Goal: Transaction & Acquisition: Purchase product/service

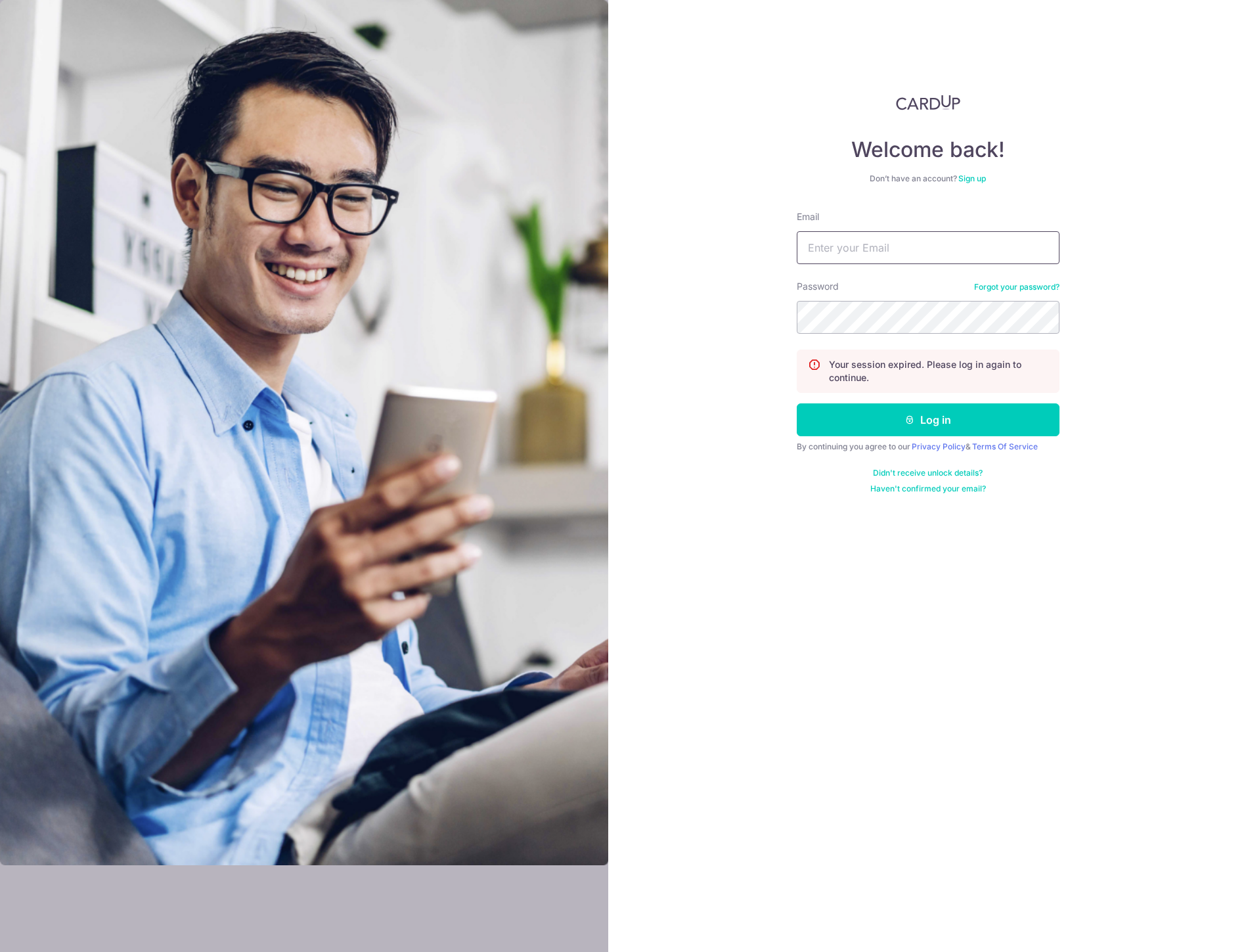
type input "karen@agapebabies.com"
click at [914, 243] on input "karen@agapebabies.com" at bounding box center [928, 247] width 262 height 33
click at [863, 423] on button "Log in" at bounding box center [928, 420] width 262 height 33
click at [915, 423] on button "Log in" at bounding box center [928, 420] width 262 height 33
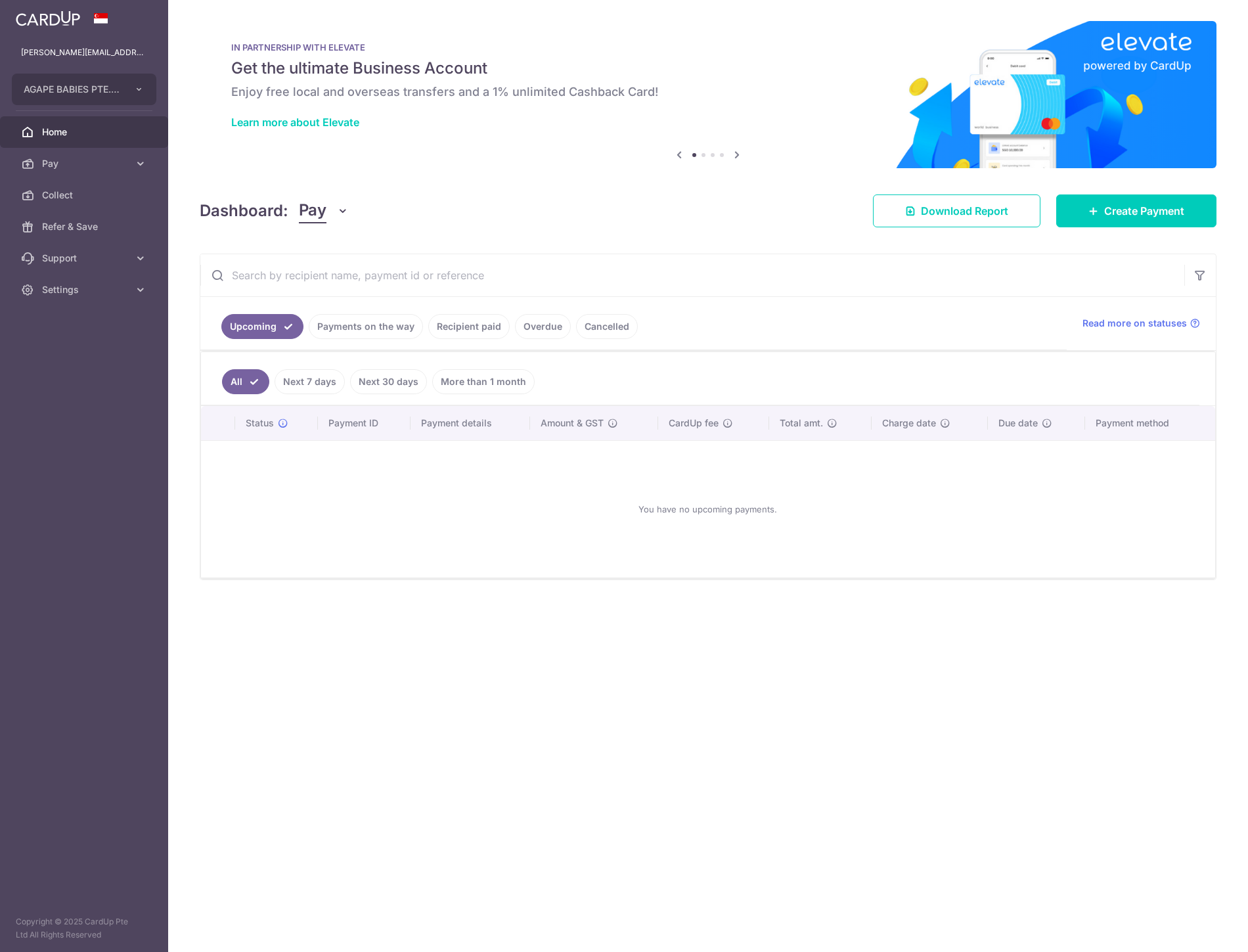
click at [378, 327] on link "Payments on the way" at bounding box center [366, 326] width 114 height 25
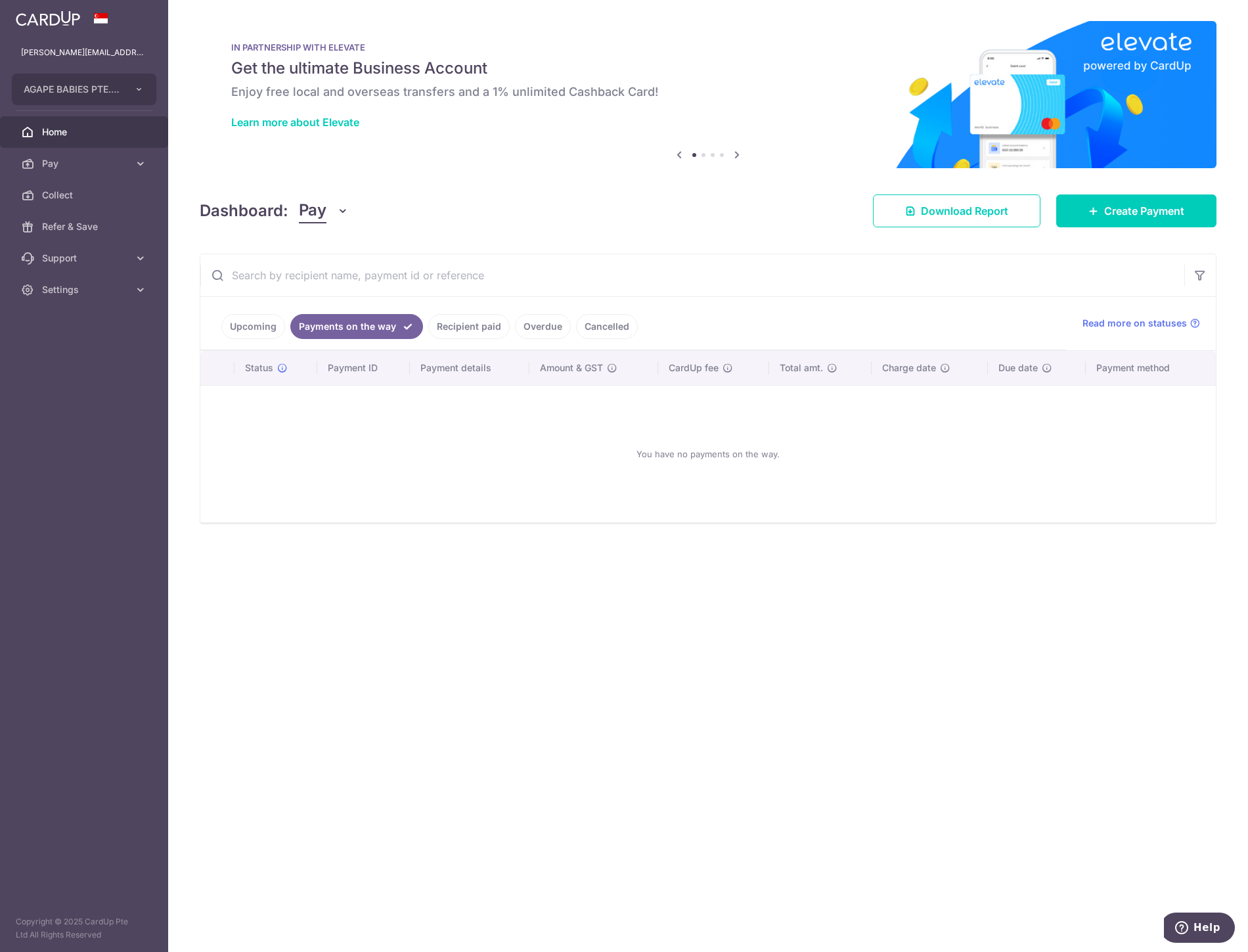
click at [463, 331] on link "Recipient paid" at bounding box center [469, 326] width 82 height 25
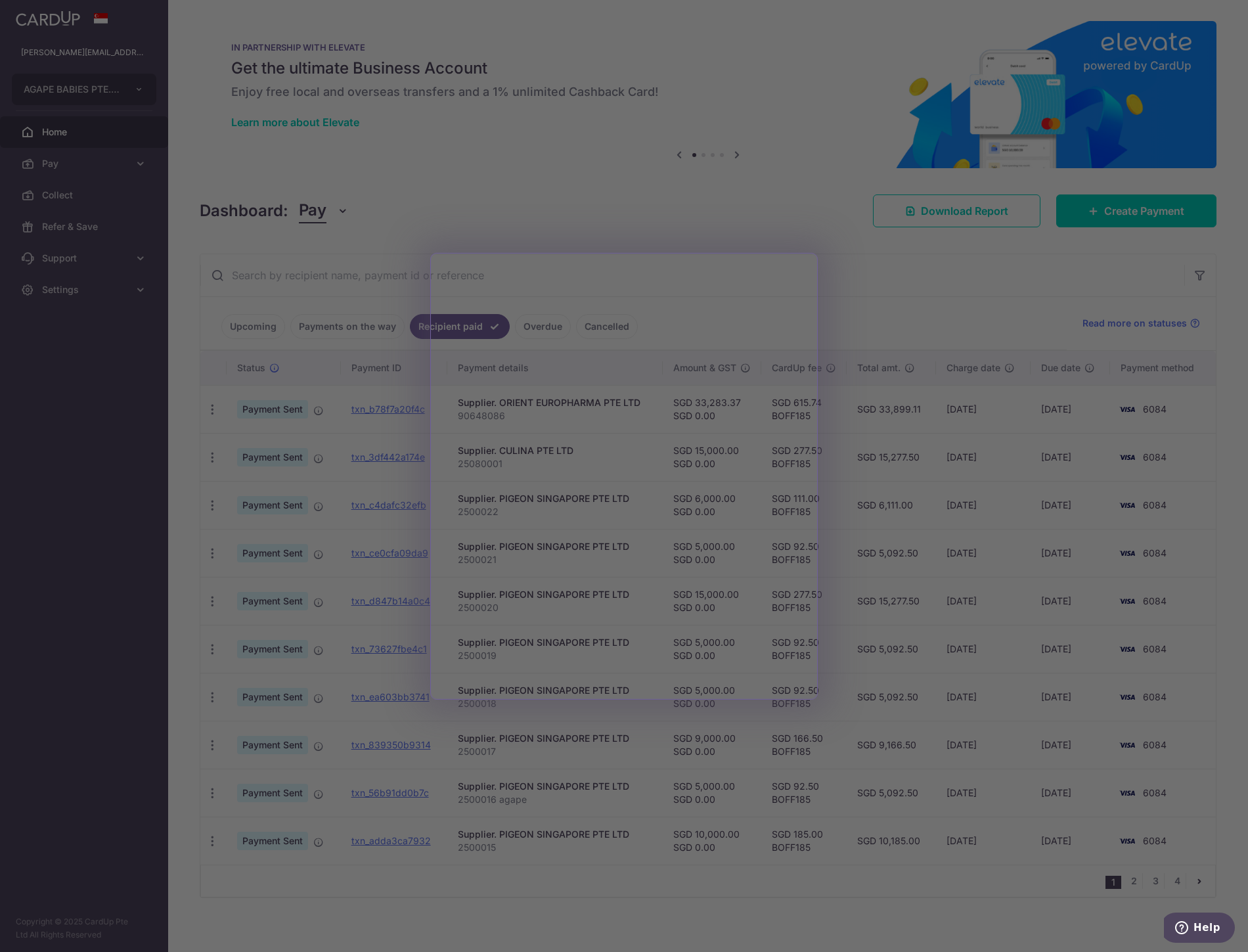
click at [991, 313] on div at bounding box center [630, 481] width 1261 height 961
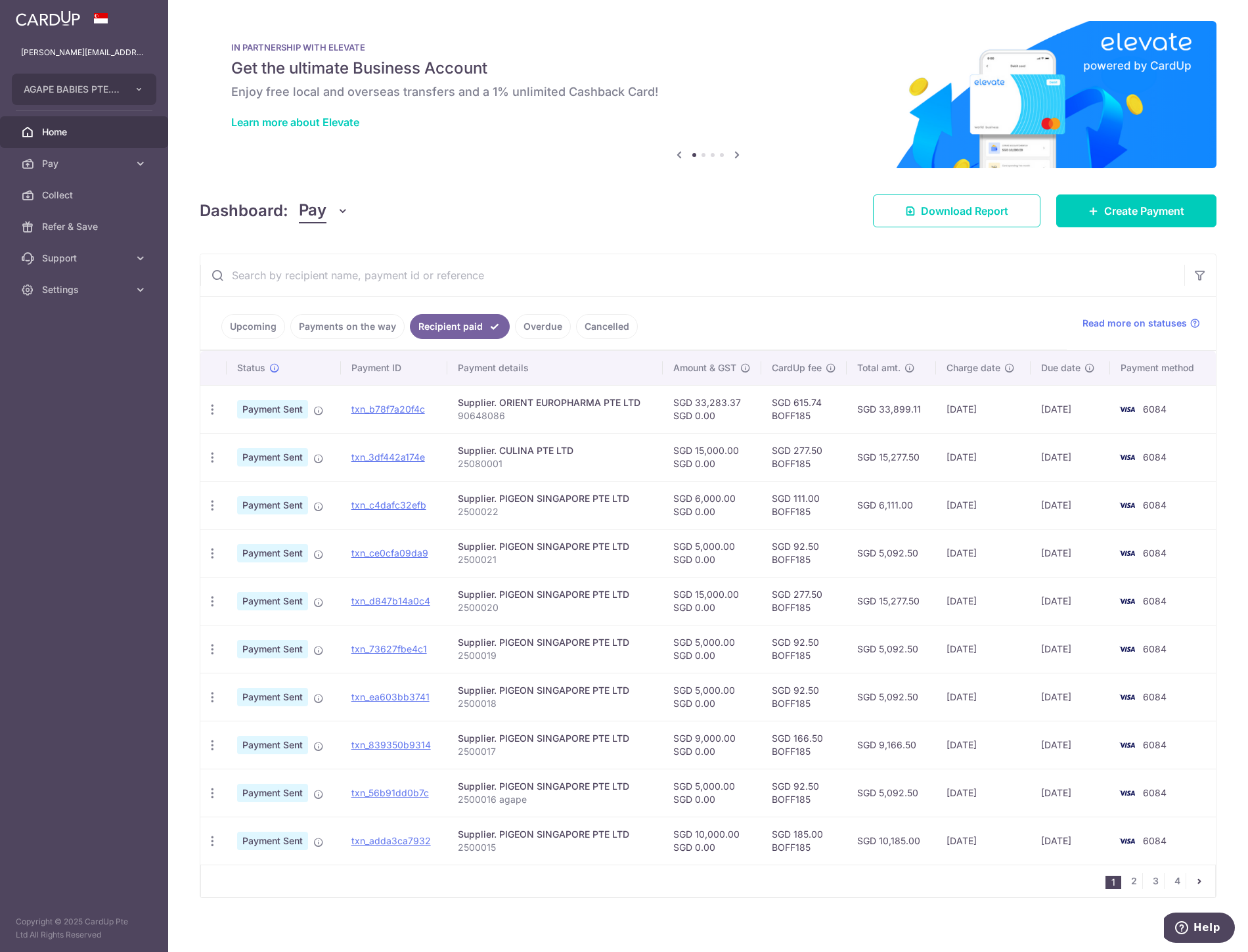
click at [794, 409] on td "SGD 615.74 BOFF185" at bounding box center [804, 408] width 85 height 48
copy td "BOFF185"
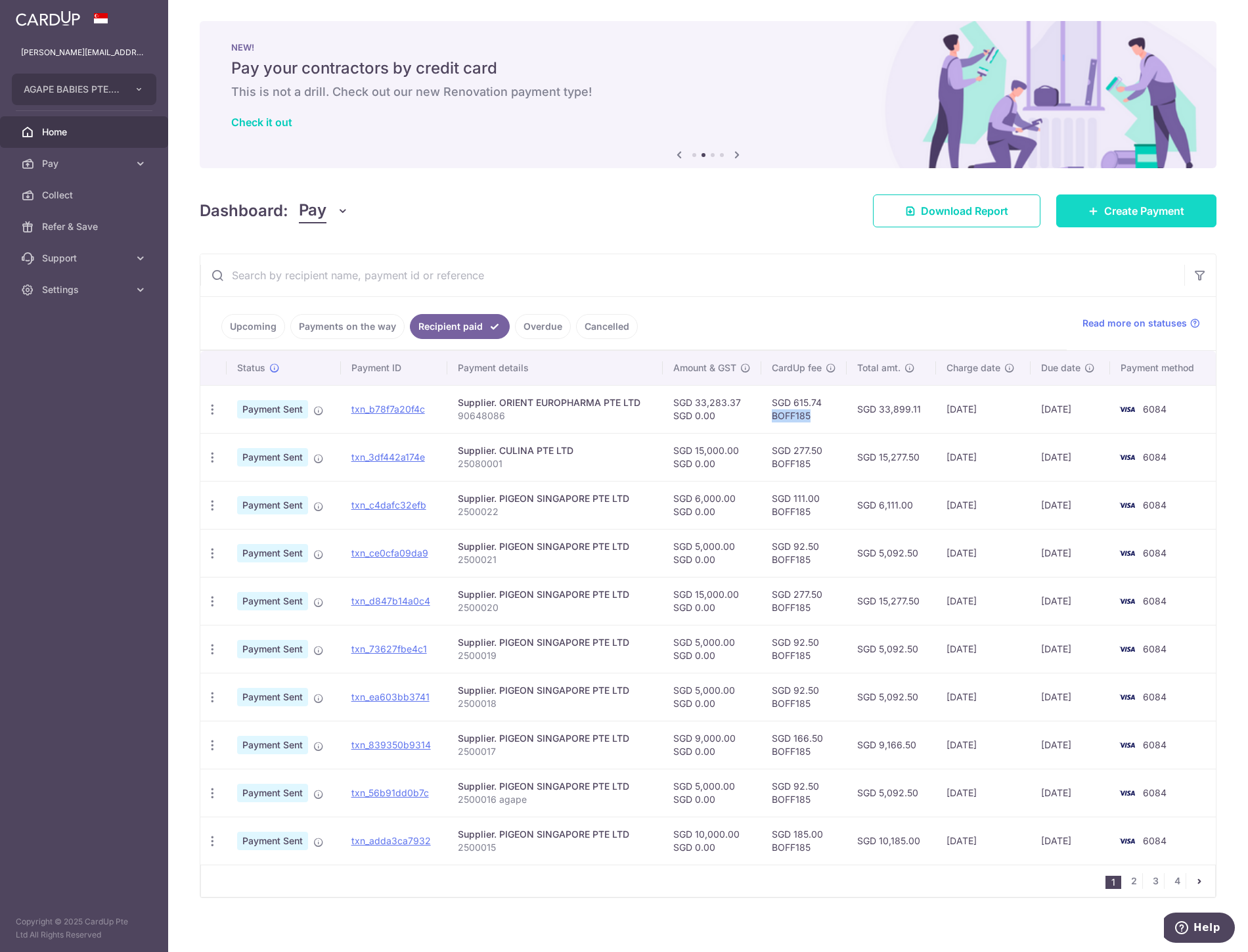
click at [1122, 211] on span "Create Payment" at bounding box center [1144, 211] width 80 height 16
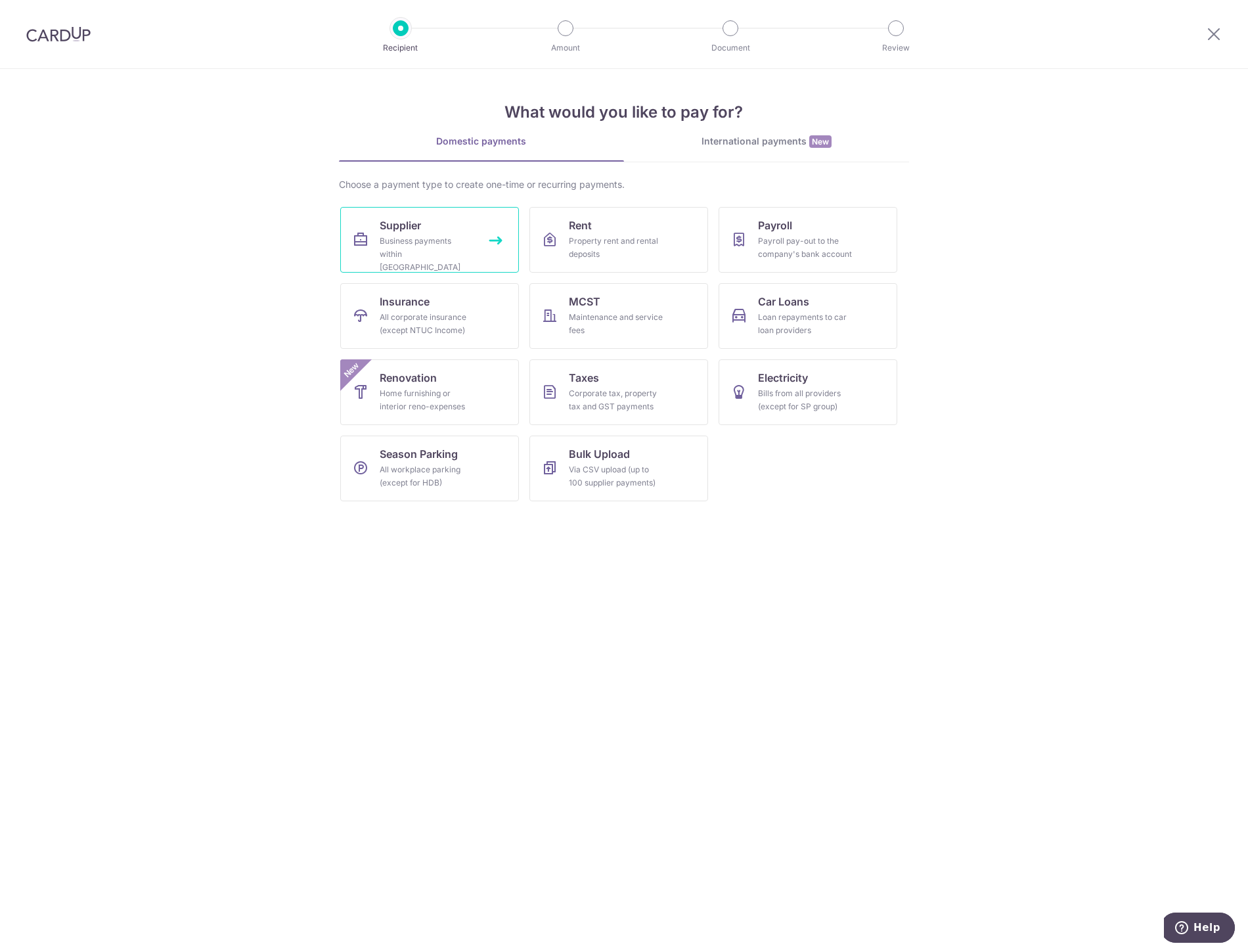
click at [473, 252] on div "Business payments within Singapore" at bounding box center [427, 254] width 94 height 39
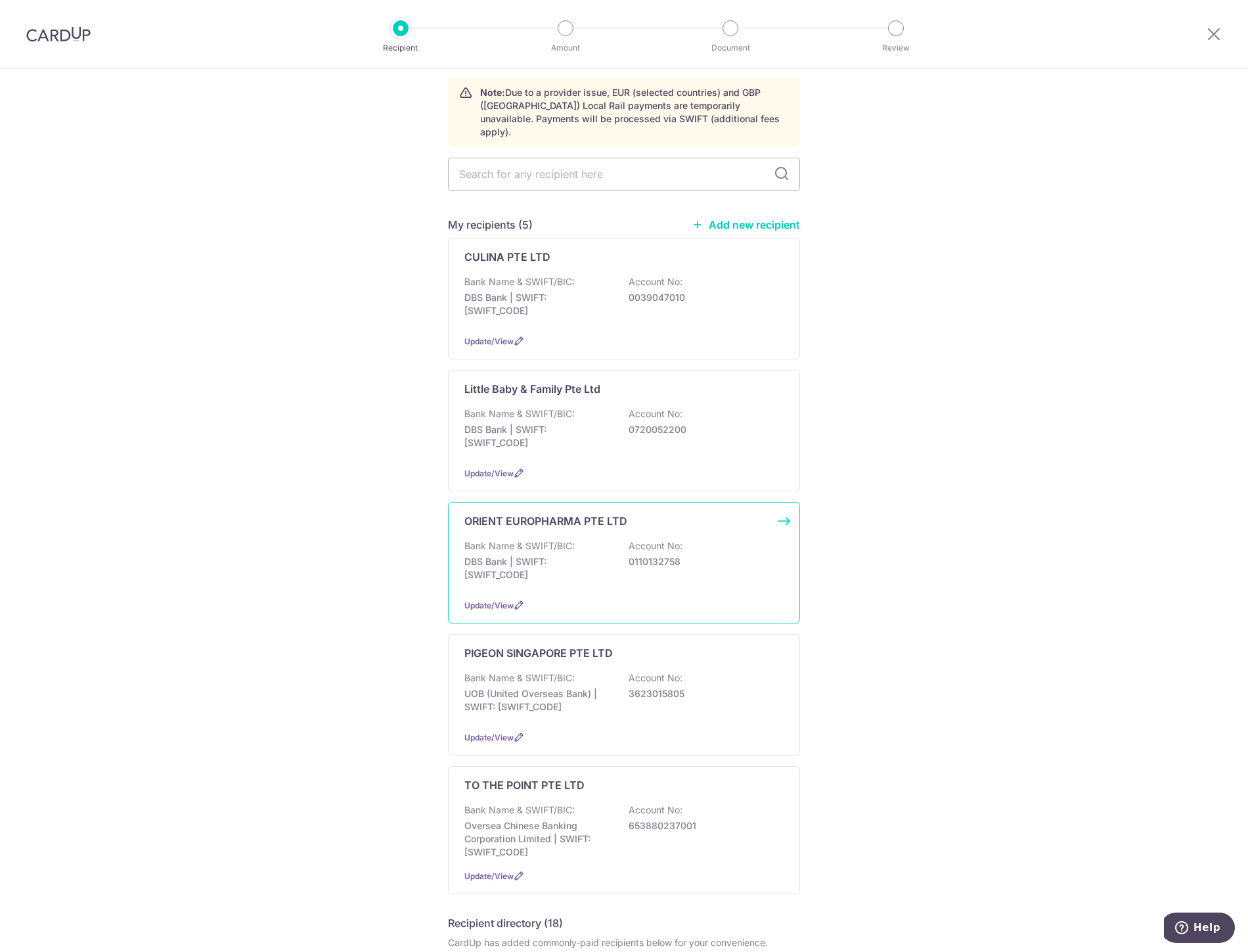
scroll to position [73, 0]
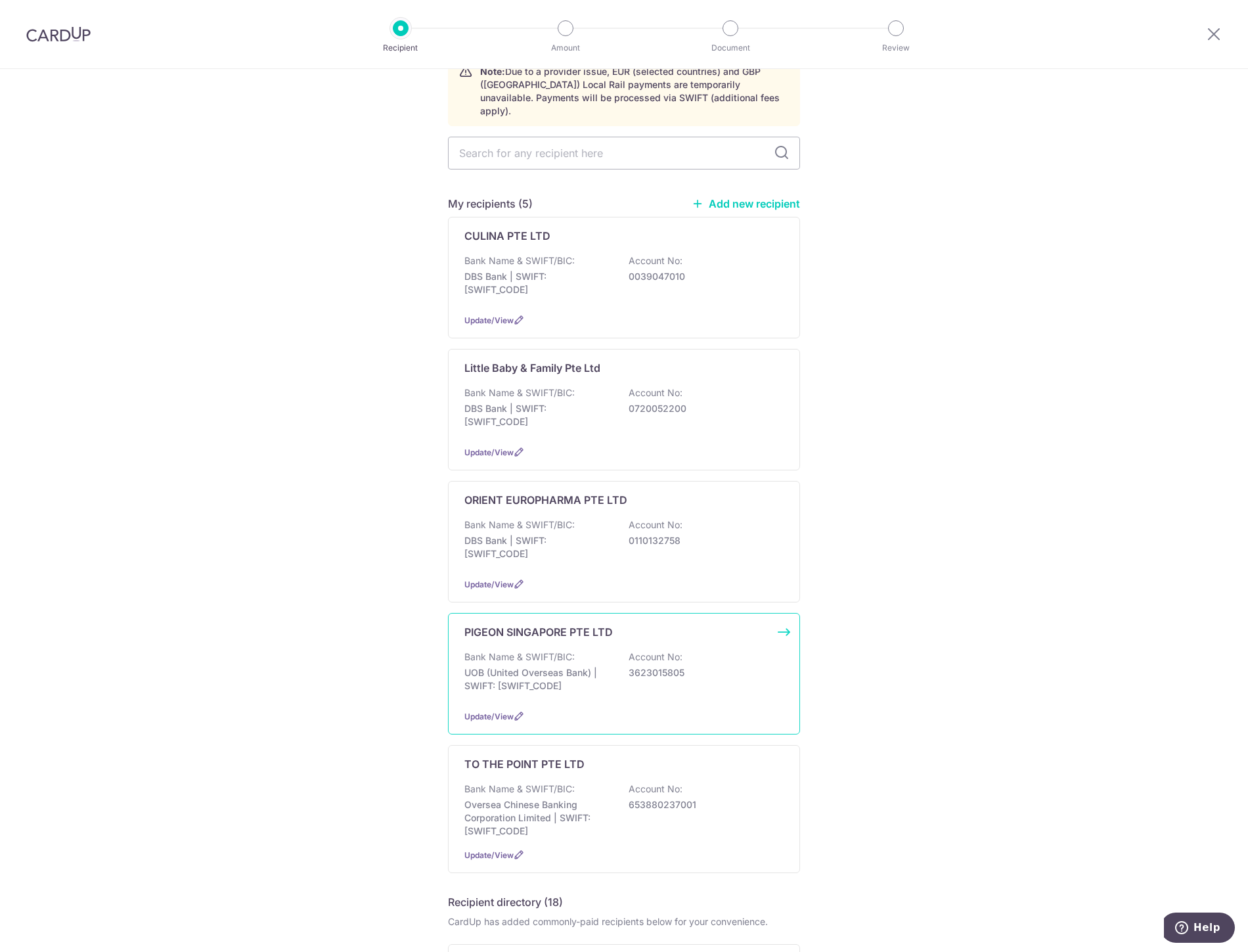
click at [550, 650] on p "Bank Name & SWIFT/BIC:" at bounding box center [519, 657] width 110 height 13
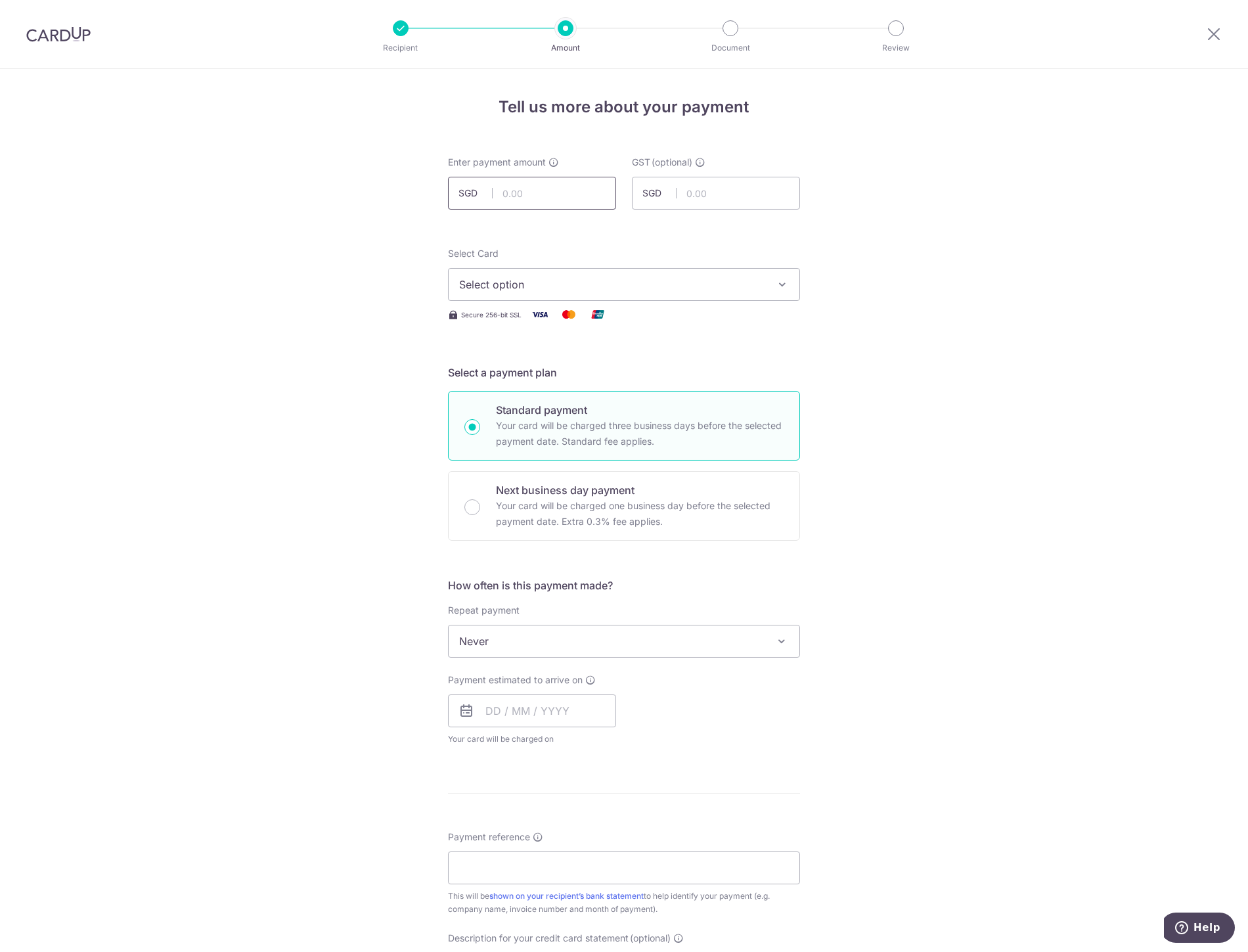
click at [548, 205] on input "text" at bounding box center [531, 193] width 168 height 33
type input "12,000.00"
click at [448, 280] on button "Select option" at bounding box center [624, 285] width 352 height 33
click at [507, 383] on span "**** 6084" at bounding box center [516, 378] width 51 height 16
click at [535, 647] on span "Never" at bounding box center [624, 641] width 350 height 31
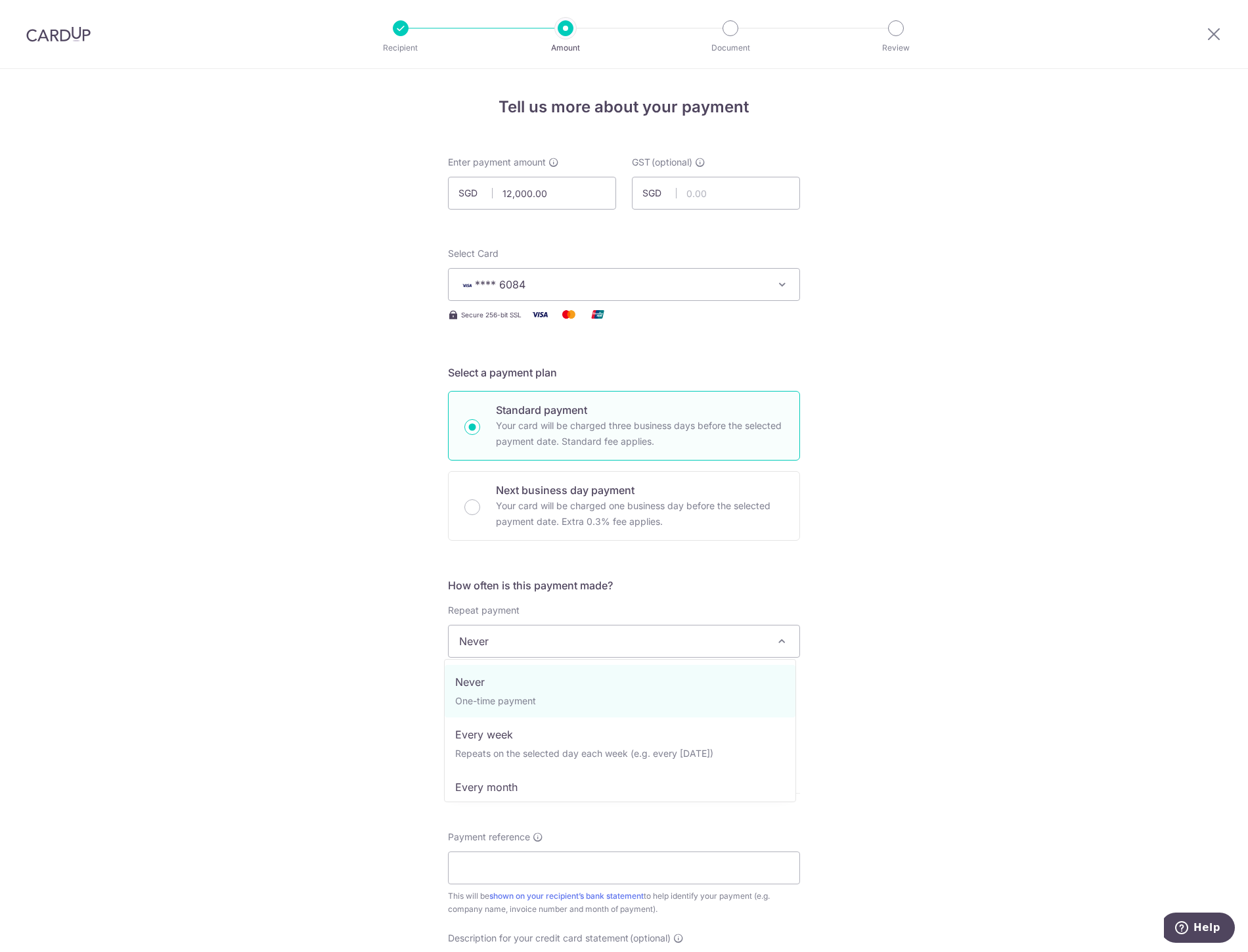
click at [888, 559] on div "Tell us more about your payment Enter payment amount SGD 12,000.00 12000.00 GST…" at bounding box center [624, 707] width 1248 height 1277
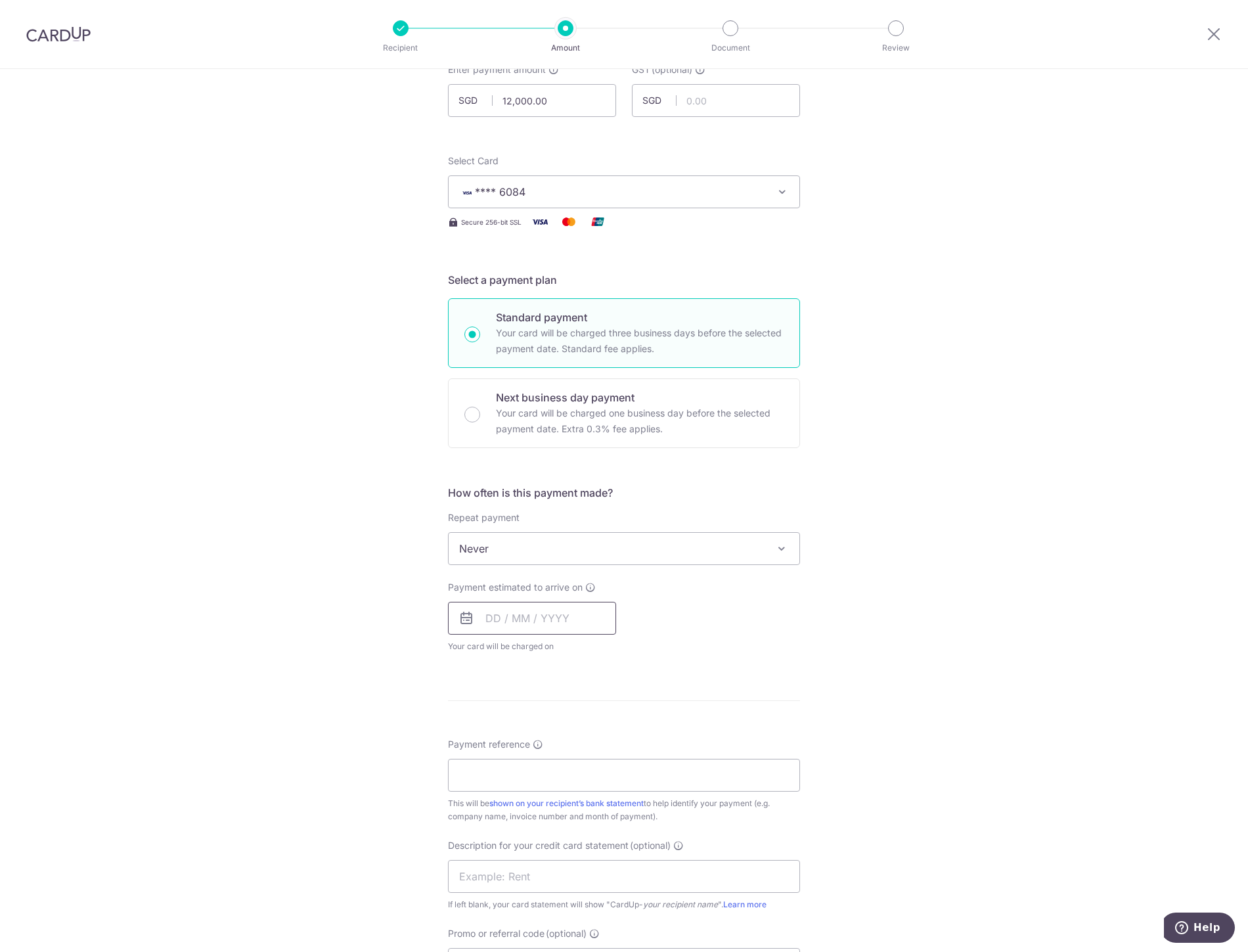
scroll to position [146, 0]
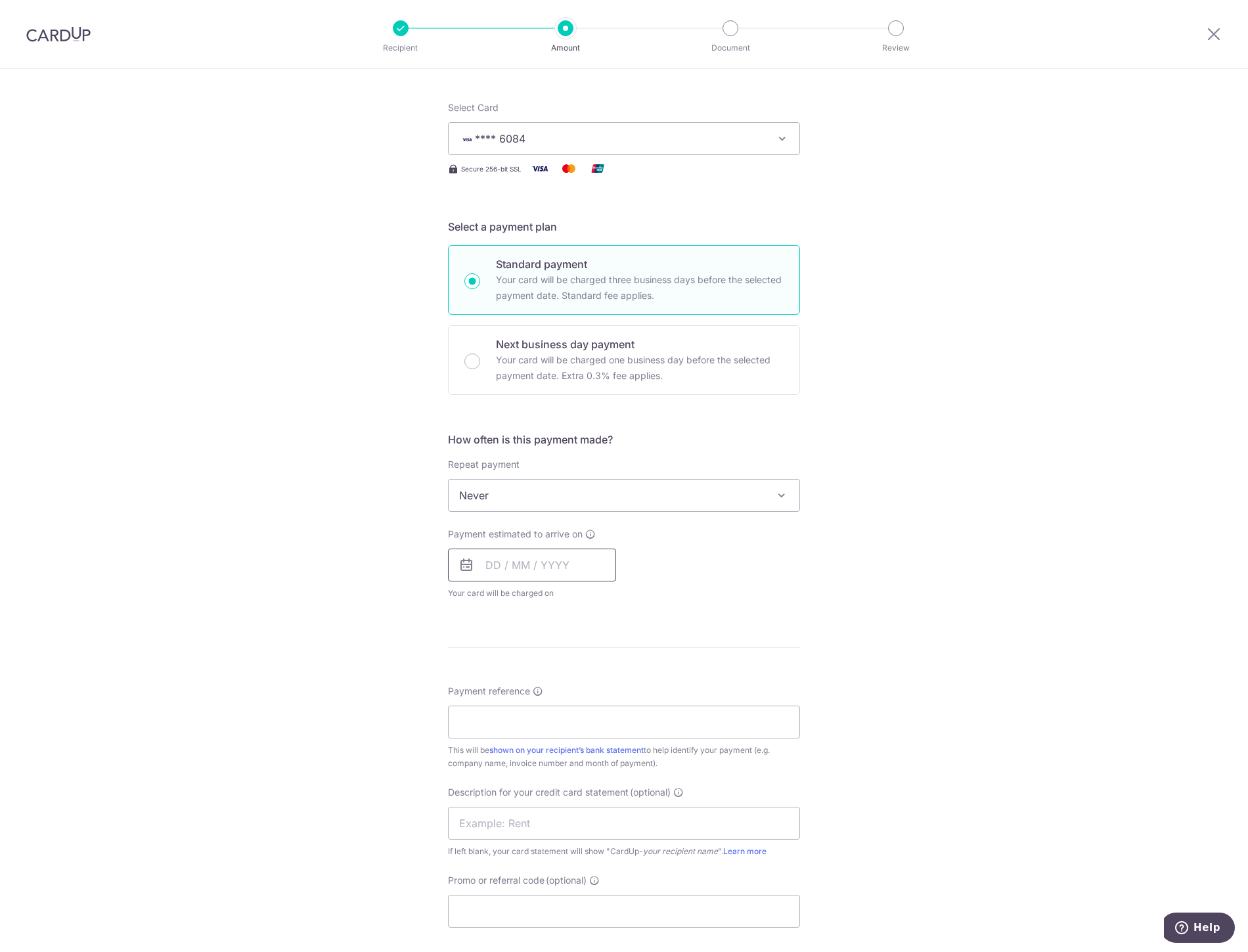
click at [548, 571] on input "text" at bounding box center [531, 565] width 168 height 33
click at [608, 715] on link "15" at bounding box center [606, 710] width 21 height 21
type input "15/08/2025"
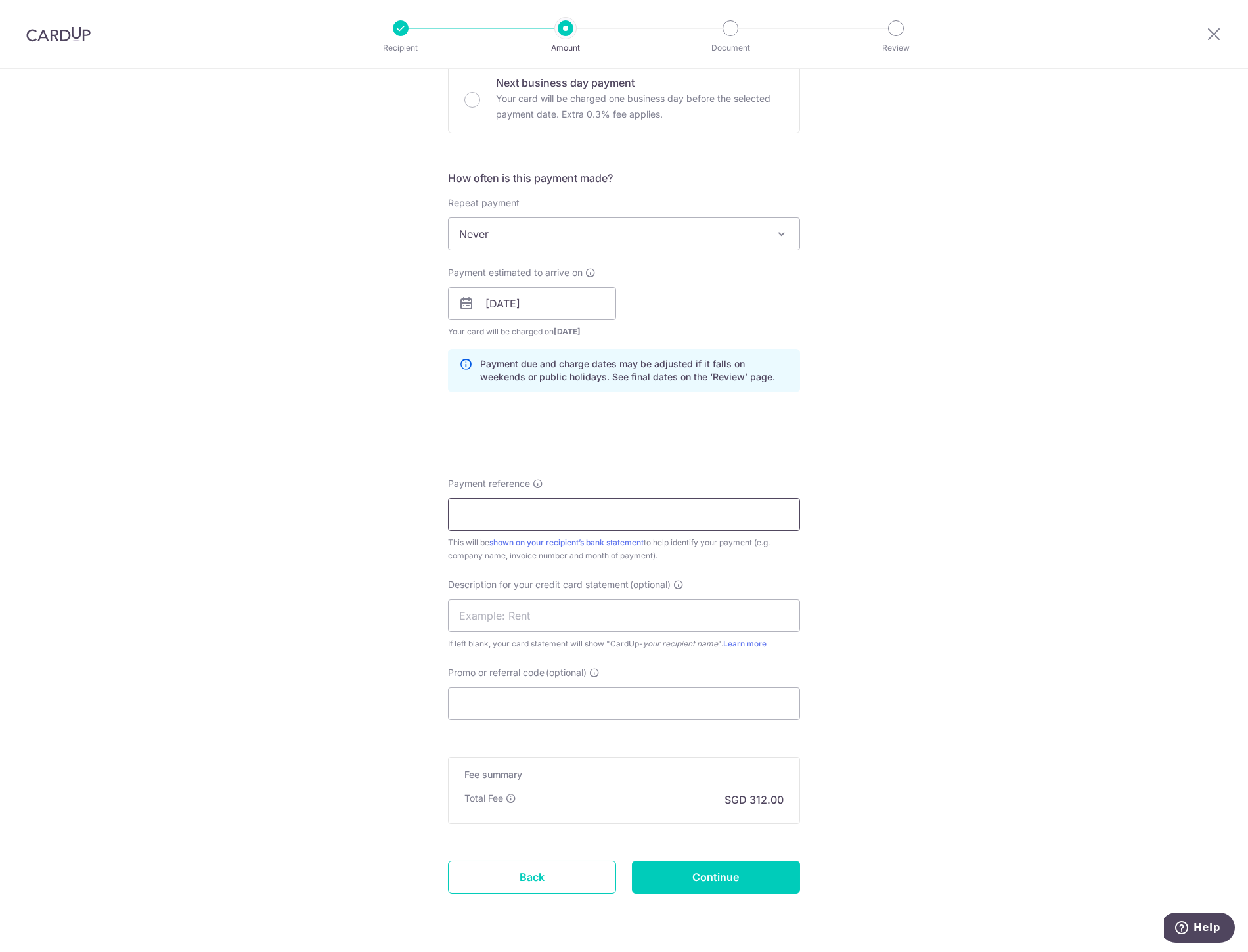
scroll to position [438, 0]
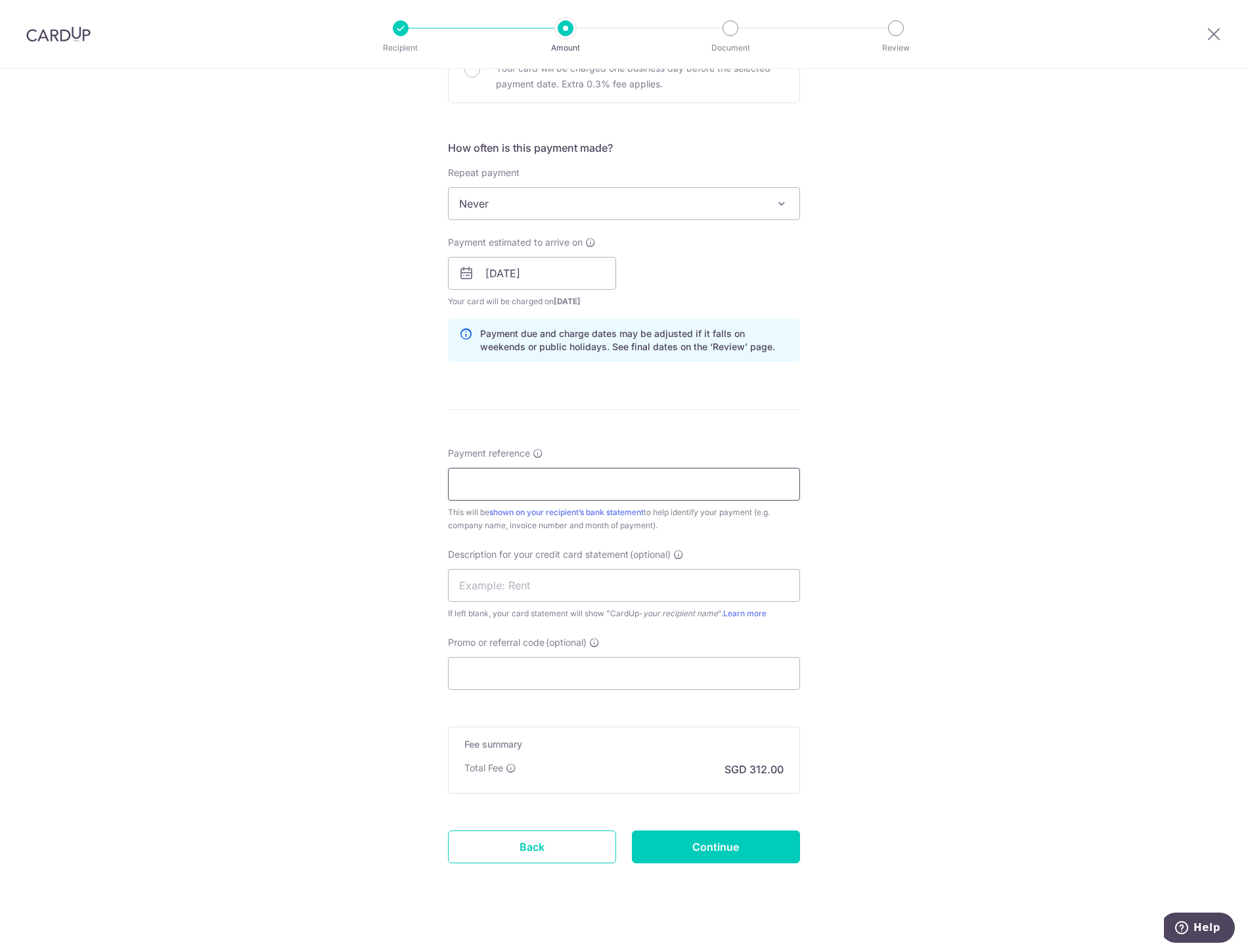
click at [511, 473] on input "Payment reference" at bounding box center [624, 484] width 352 height 33
click at [489, 664] on input "Promo or referral code (optional)" at bounding box center [624, 674] width 352 height 33
paste input "BOFF185"
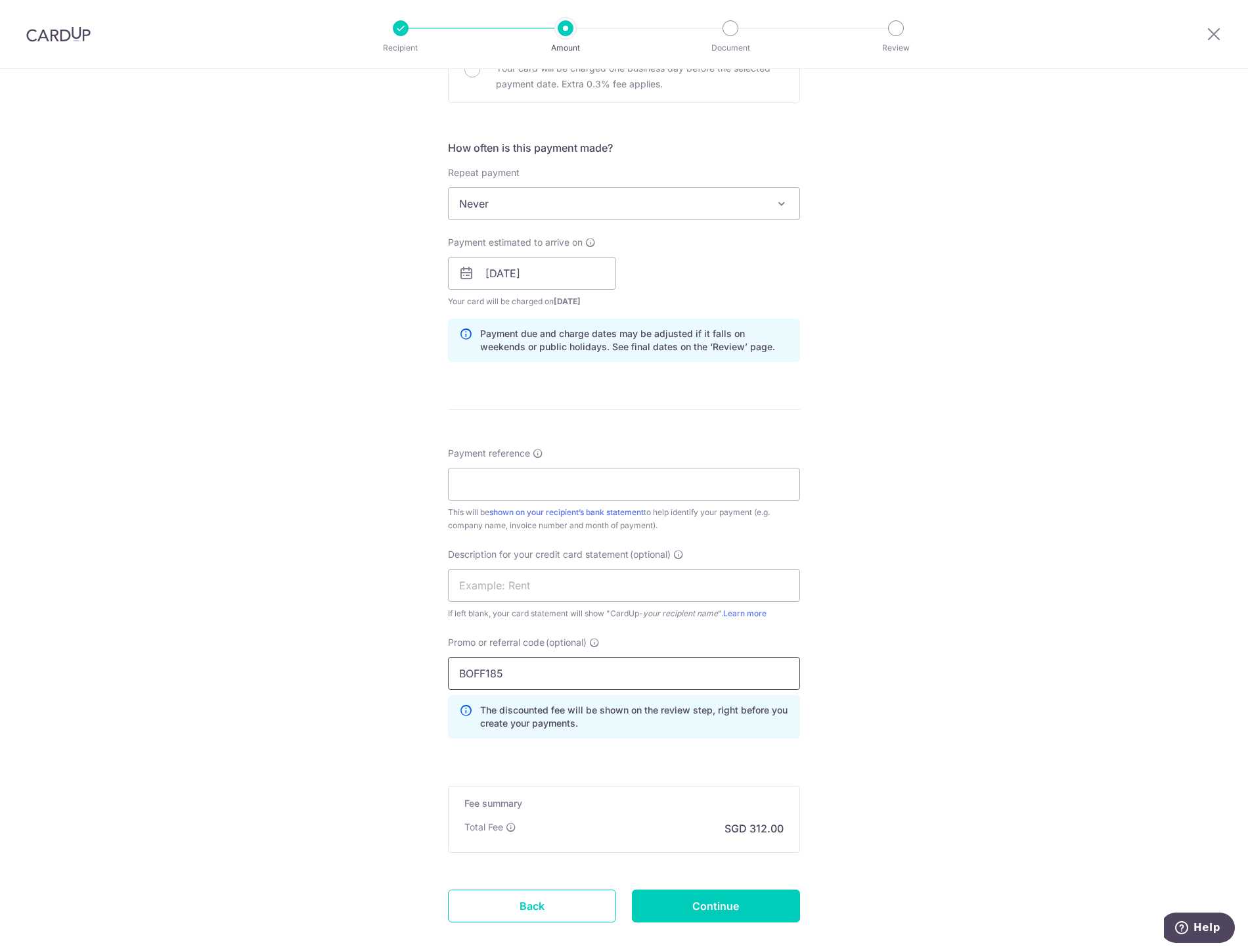
type input "BOFF185"
click at [496, 476] on input "Payment reference" at bounding box center [624, 484] width 352 height 33
paste input "2500023"
type input "2500023"
click at [491, 581] on input "text" at bounding box center [624, 585] width 352 height 33
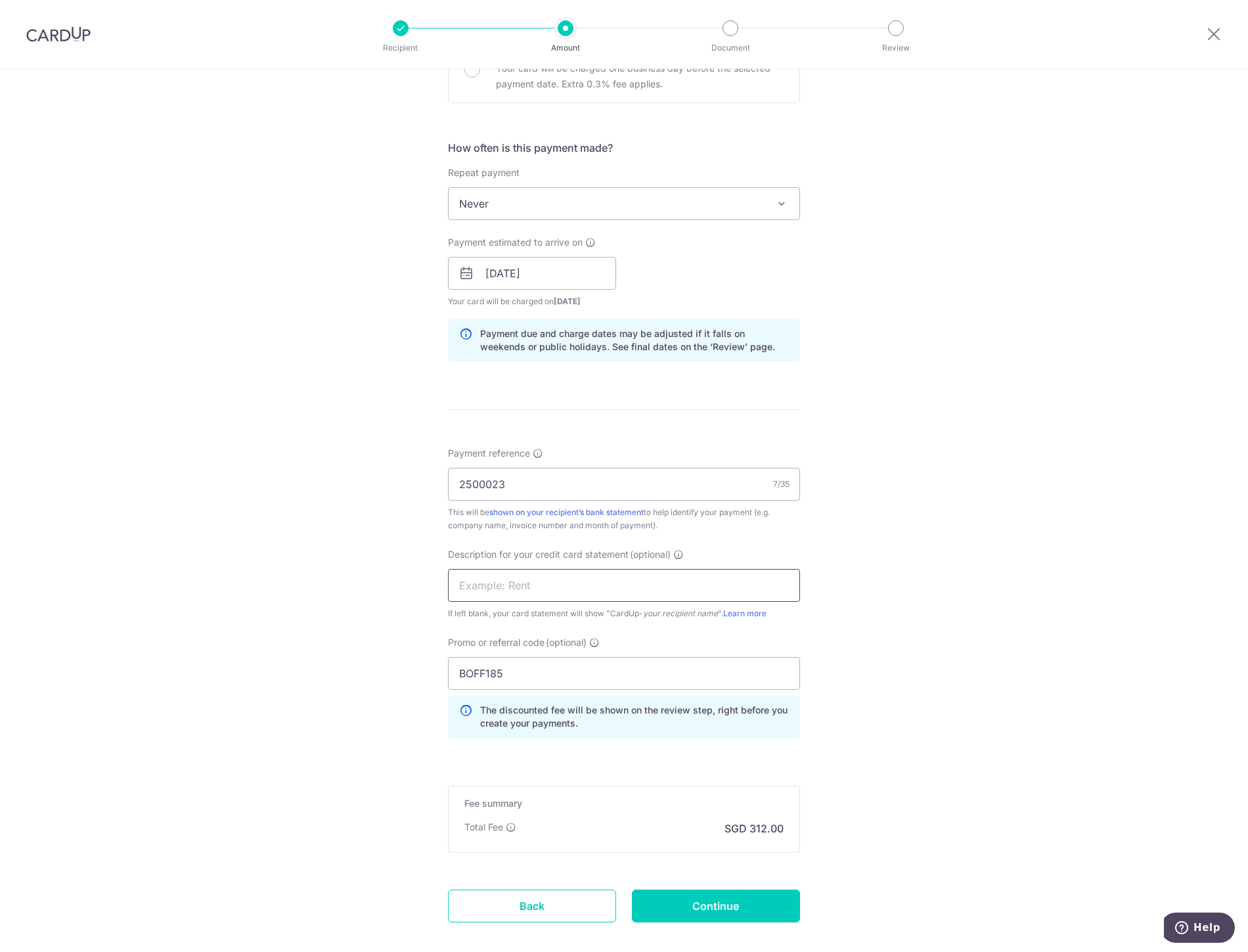
paste input "2500023"
type input "2500023 pigeon"
click at [707, 890] on input "Continue" at bounding box center [716, 906] width 168 height 33
type input "Create Schedule"
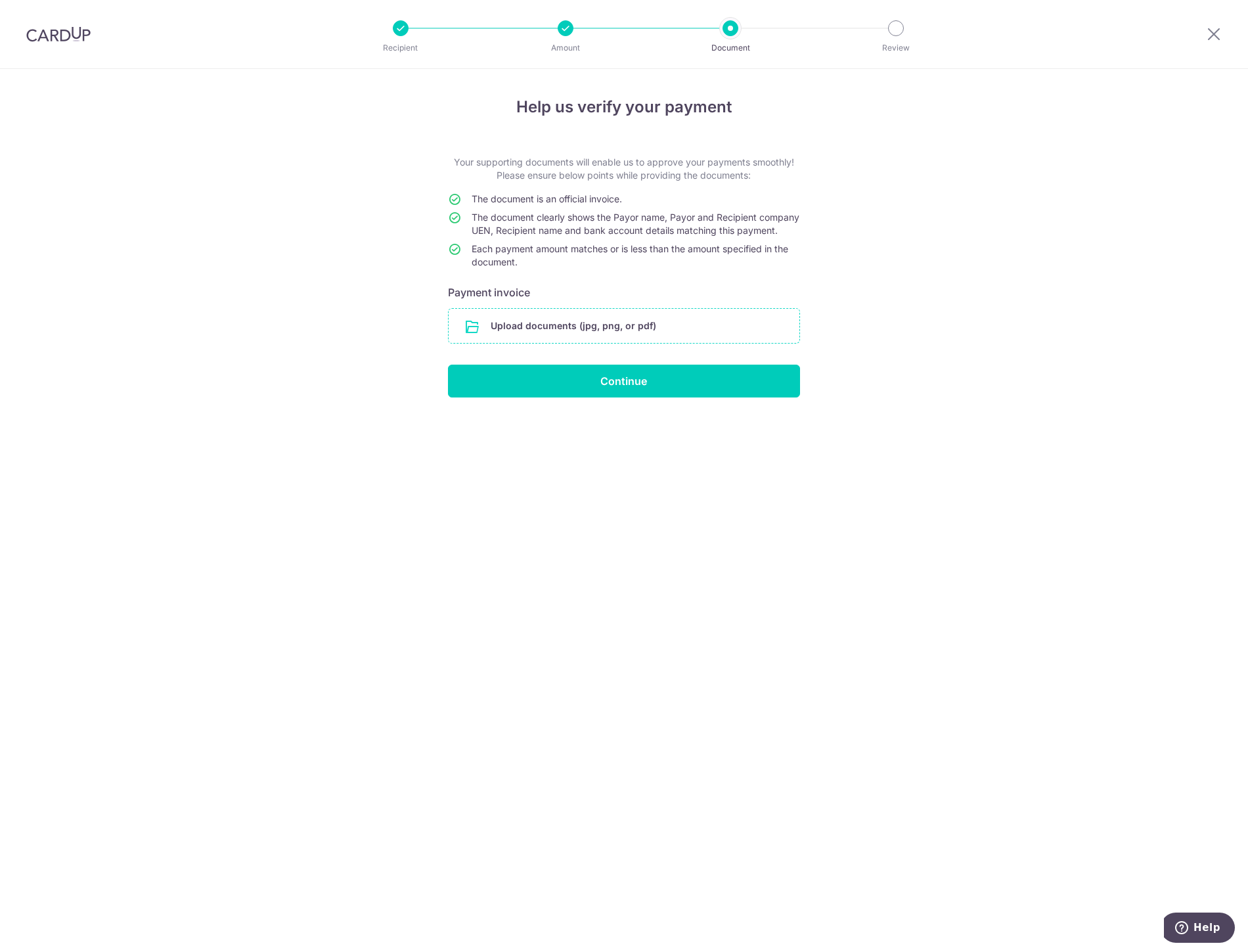
click at [670, 343] on input "file" at bounding box center [624, 326] width 350 height 34
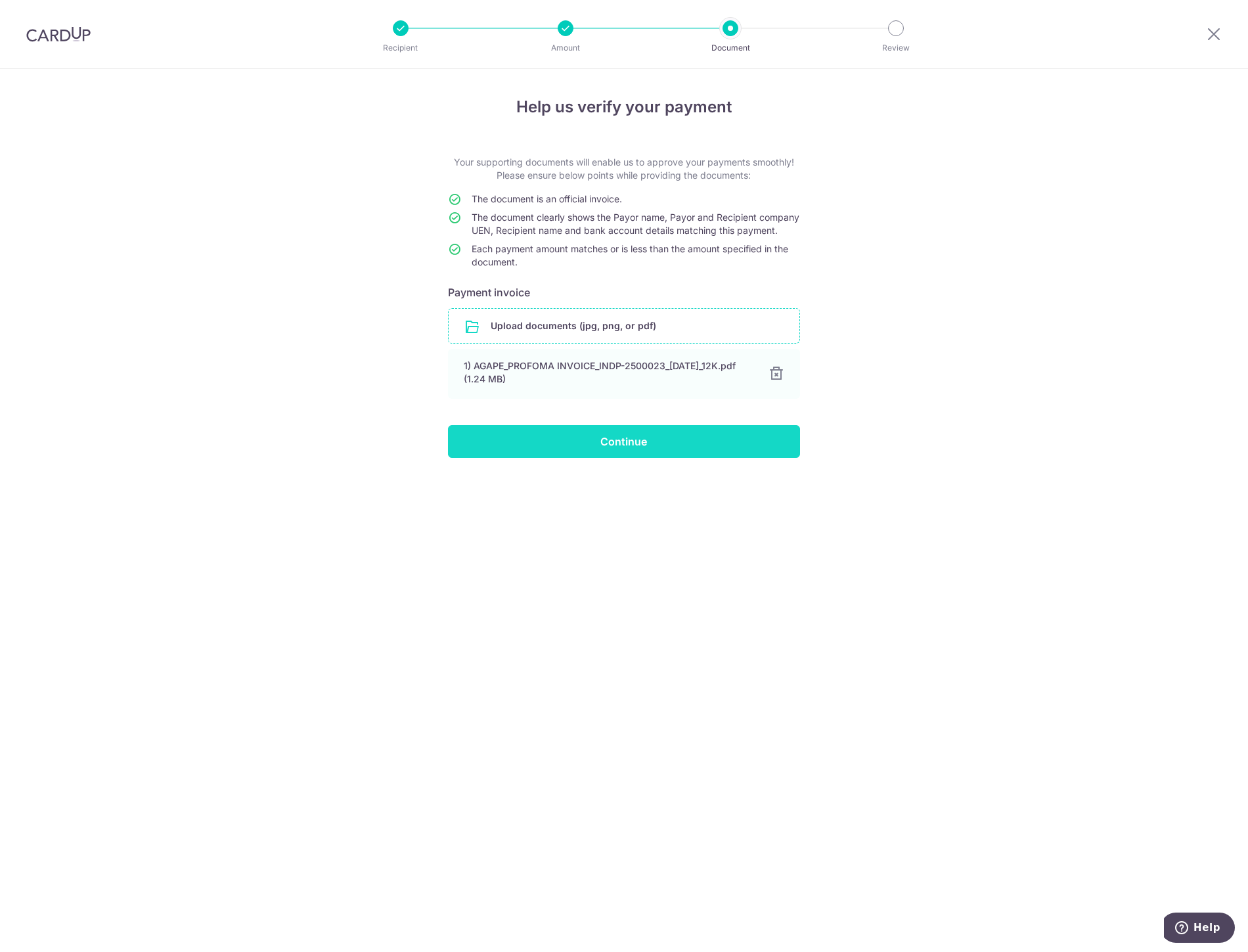
click at [629, 452] on input "Continue" at bounding box center [624, 441] width 352 height 33
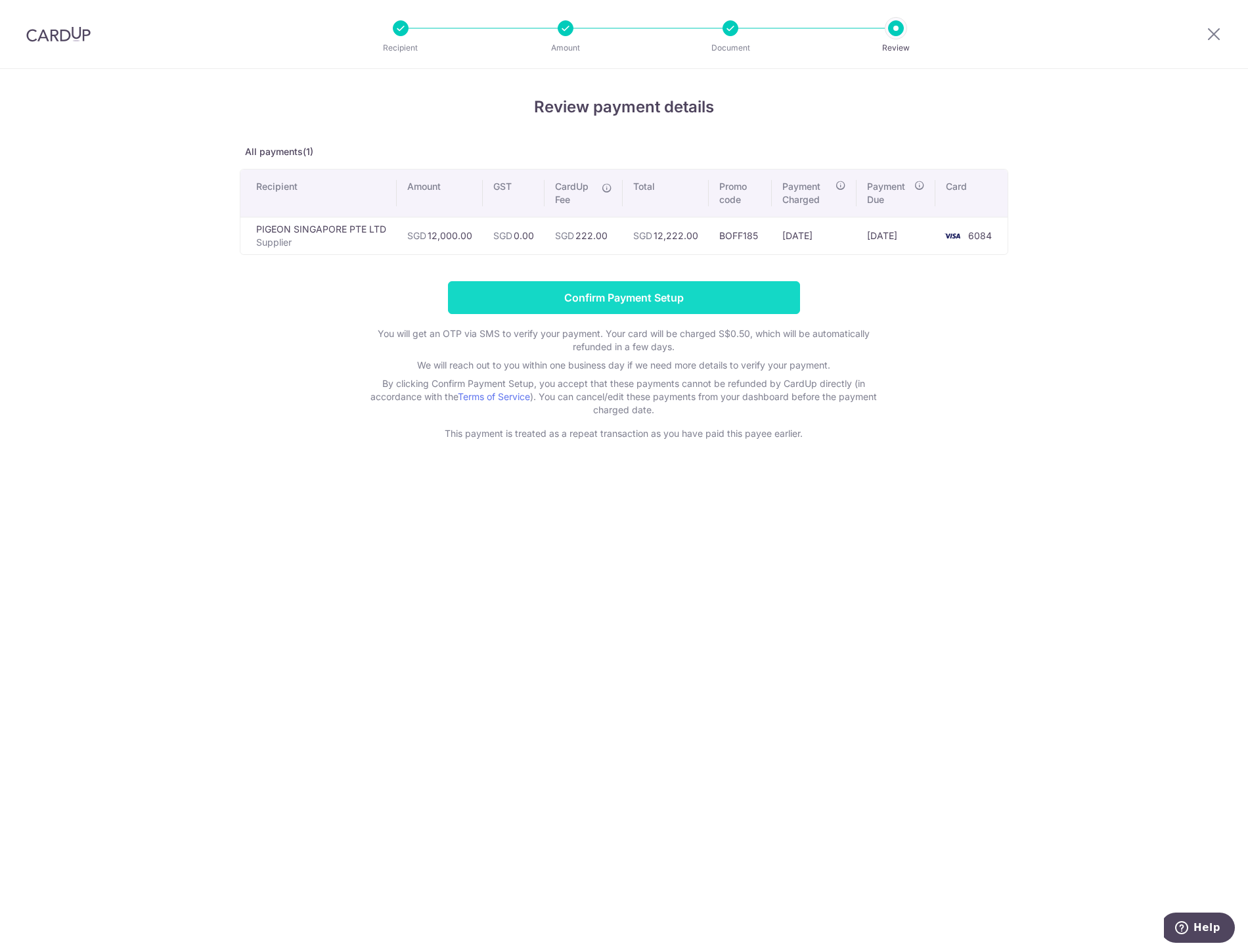
click at [703, 293] on input "Confirm Payment Setup" at bounding box center [624, 298] width 352 height 33
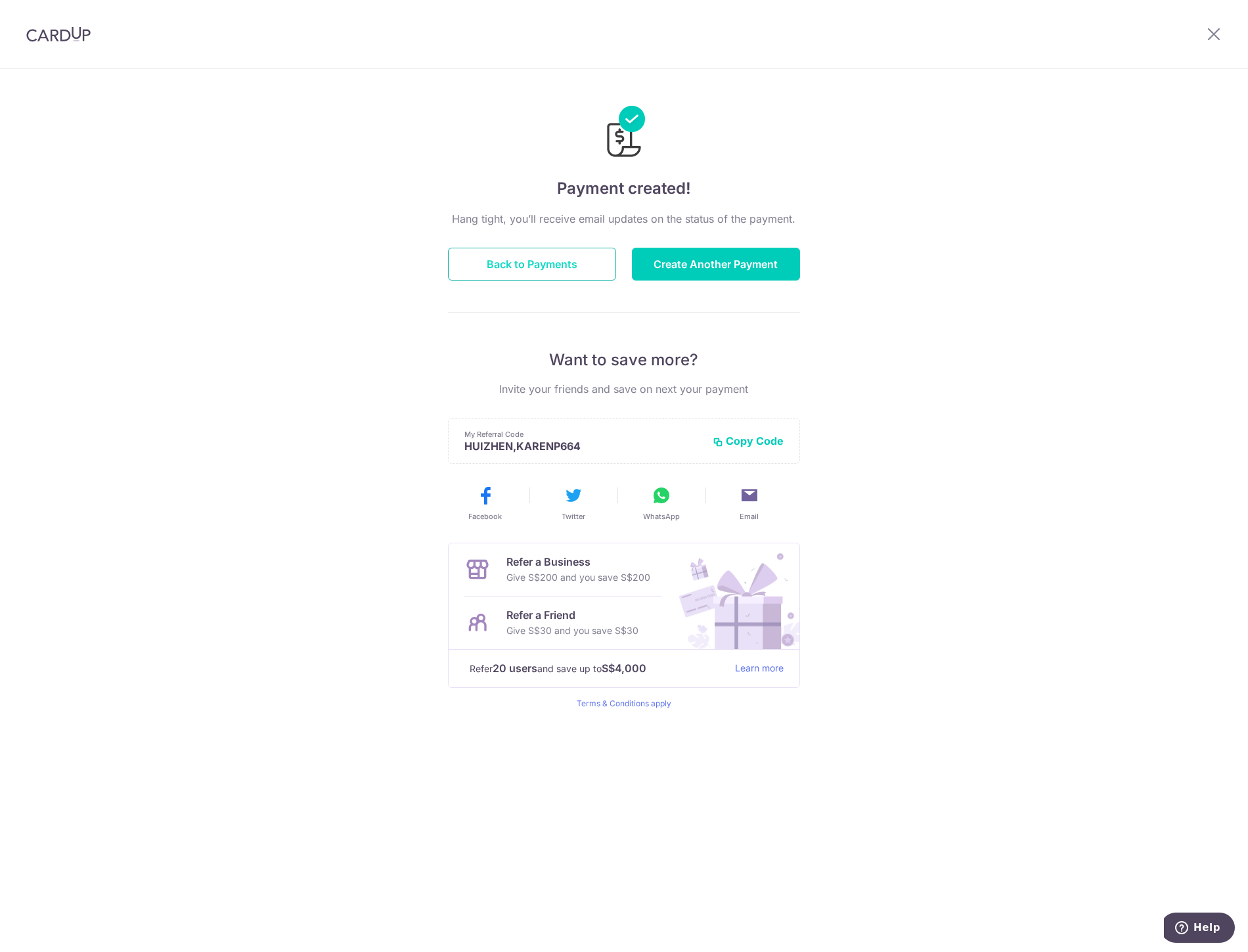
click at [558, 262] on button "Back to Payments" at bounding box center [531, 264] width 168 height 33
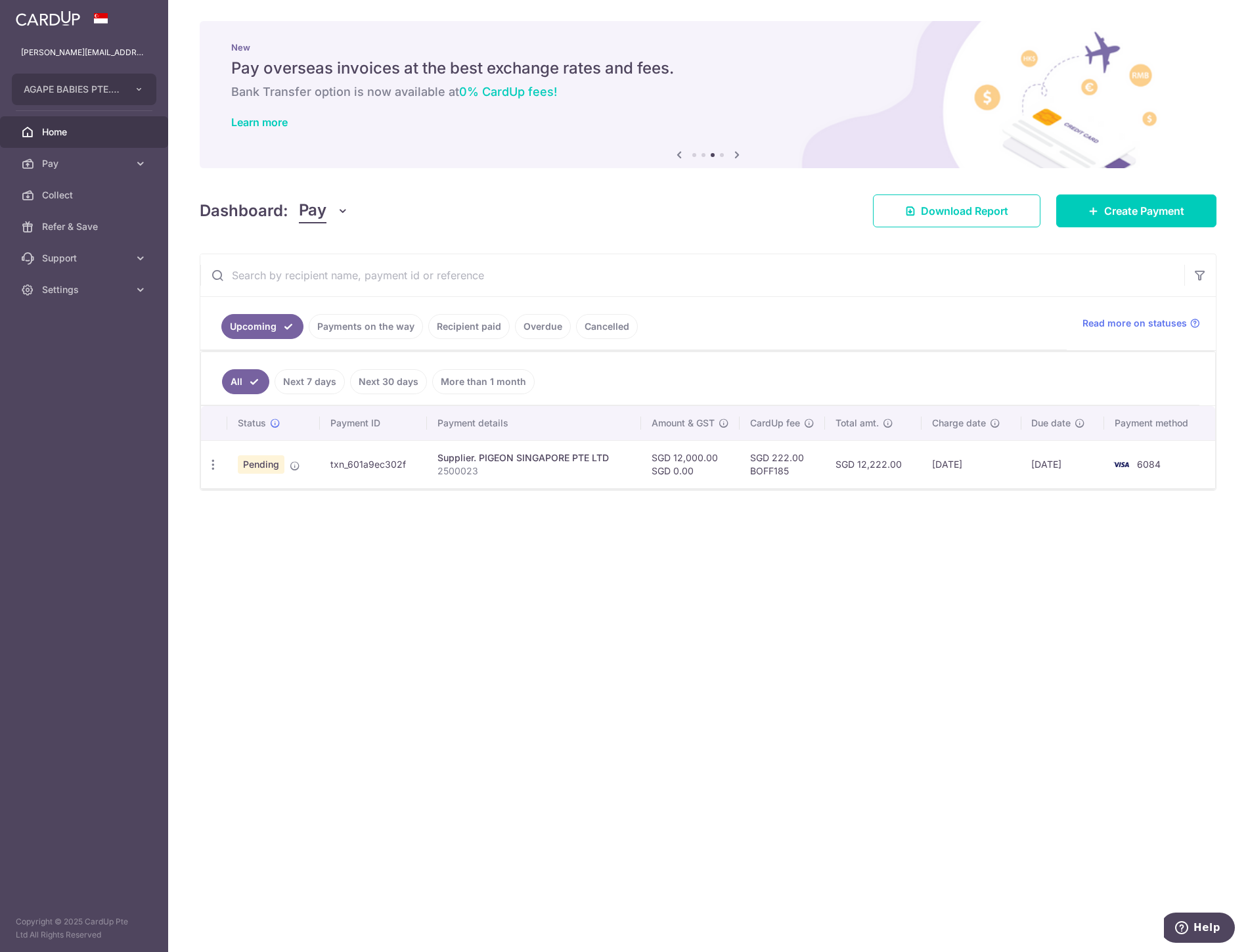
click at [467, 328] on link "Recipient paid" at bounding box center [469, 326] width 82 height 25
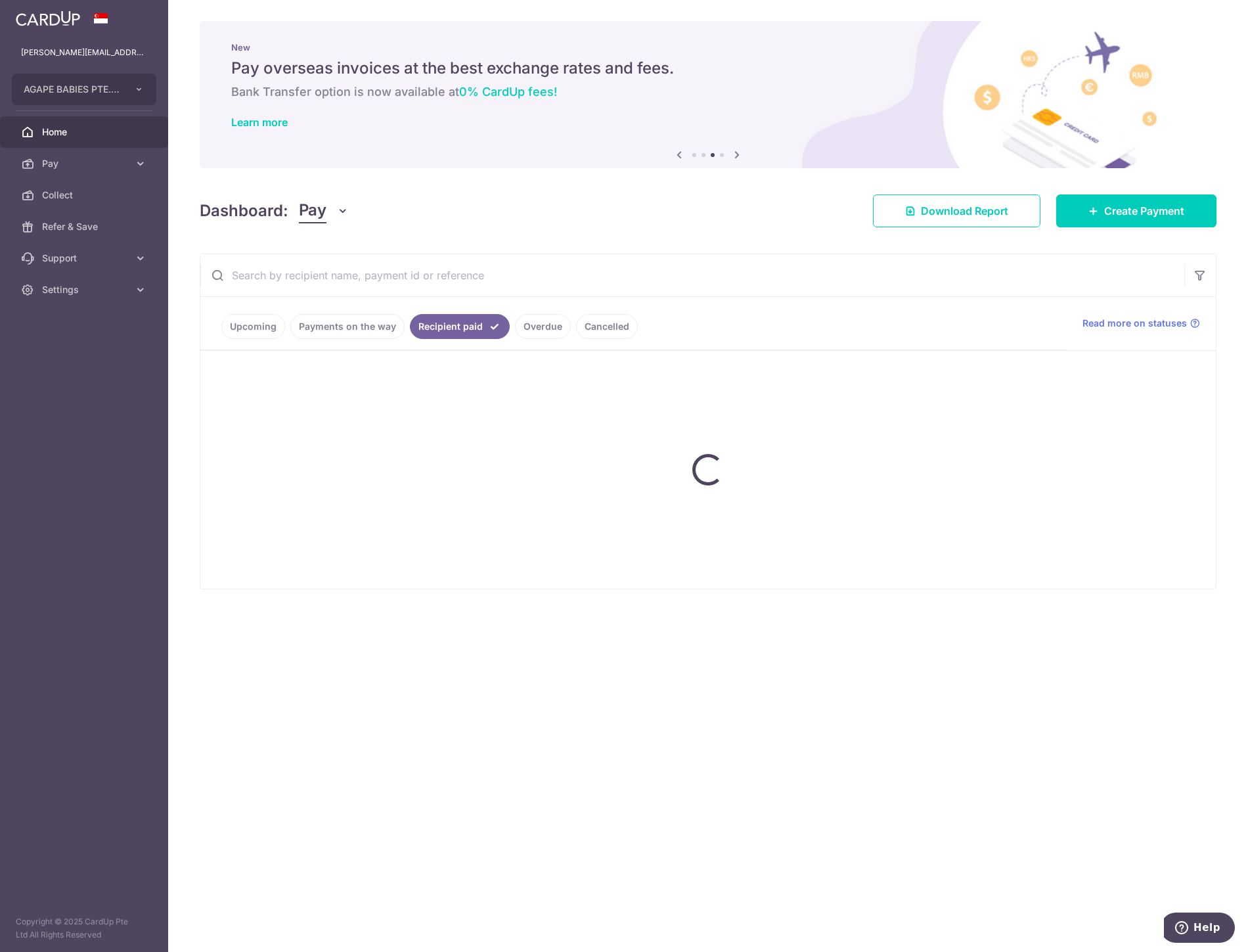
click at [380, 327] on ul "Upcoming Payments on the way Recipient paid Overdue Cancelled" at bounding box center [634, 323] width 867 height 53
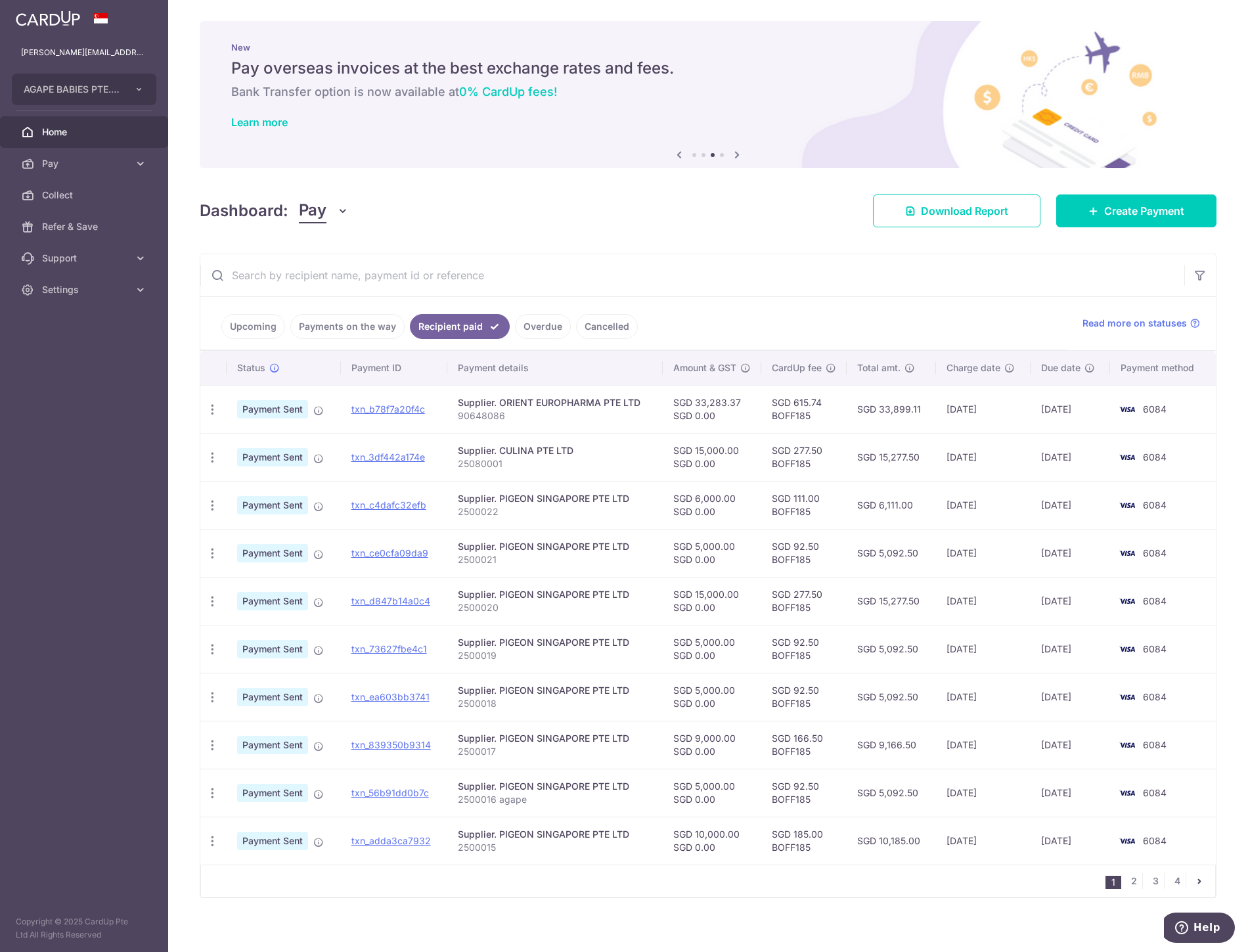
click at [380, 327] on link "Payments on the way" at bounding box center [348, 326] width 114 height 25
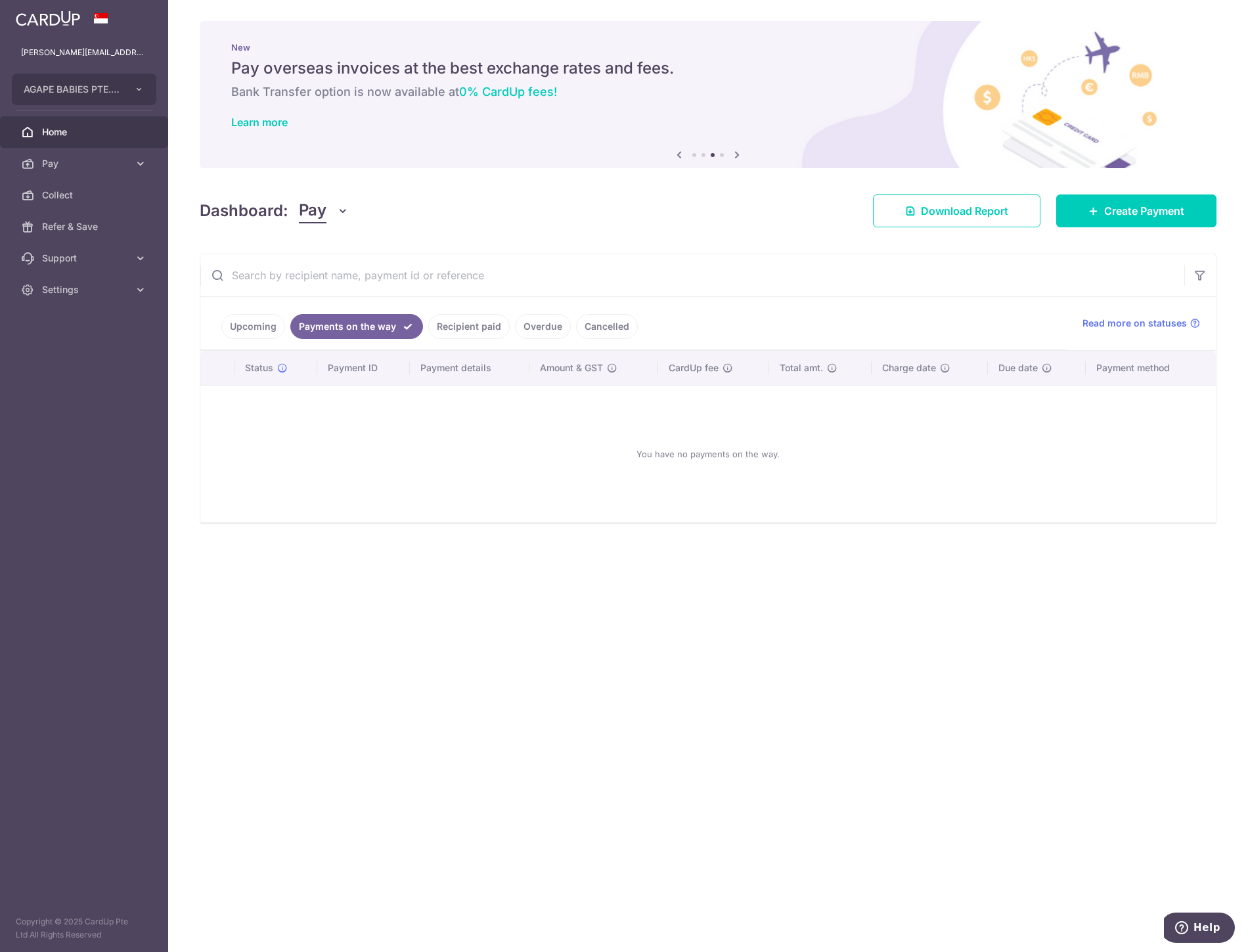
click at [456, 326] on link "Recipient paid" at bounding box center [469, 326] width 82 height 25
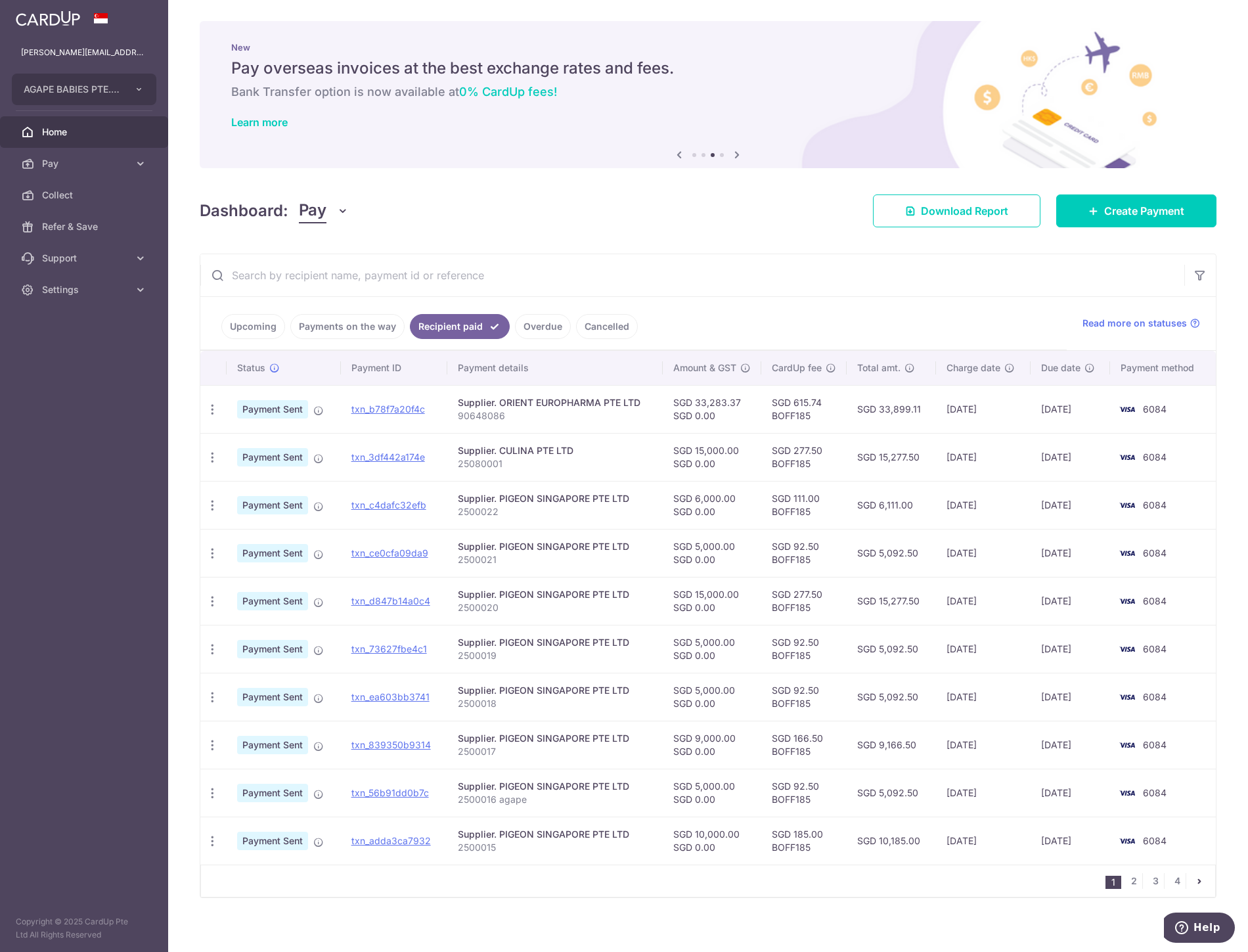
click at [257, 325] on link "Upcoming" at bounding box center [253, 326] width 64 height 25
